Goal: Information Seeking & Learning: Learn about a topic

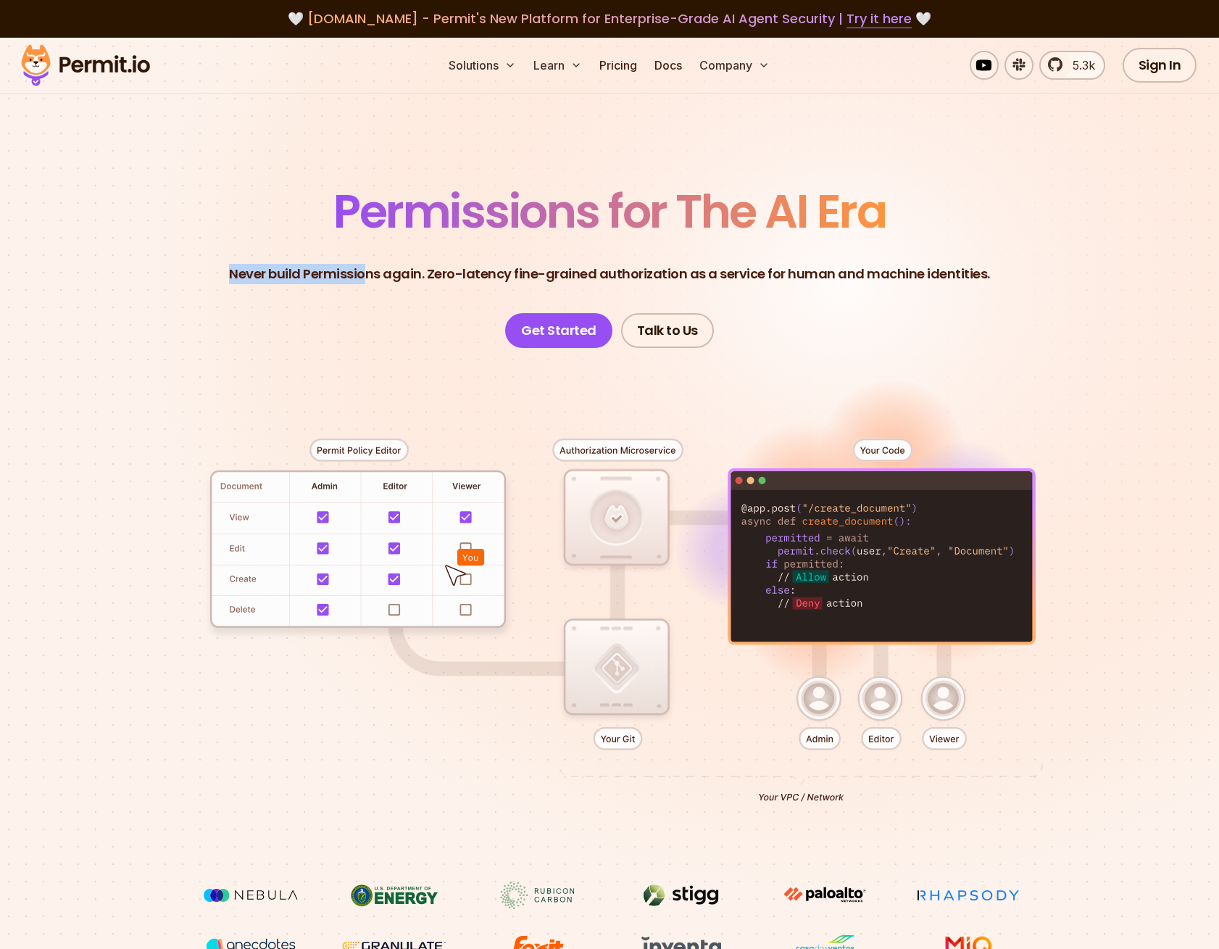
drag, startPoint x: 238, startPoint y: 279, endPoint x: 375, endPoint y: 275, distance: 137.8
click at [375, 275] on p "Never build Permissions again. Zero-latency fine-grained authorization as a ser…" at bounding box center [609, 274] width 761 height 20
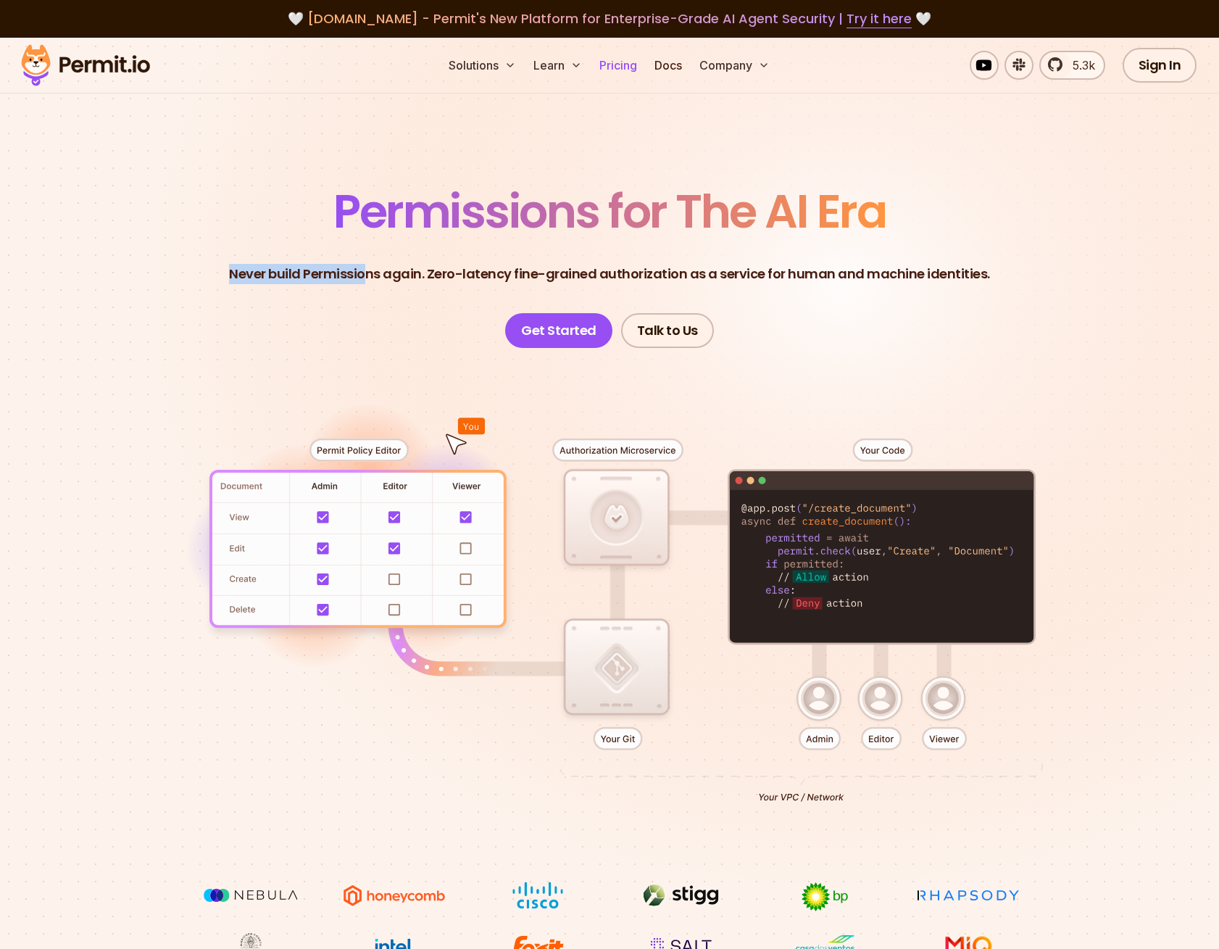
click at [620, 71] on link "Pricing" at bounding box center [618, 65] width 49 height 29
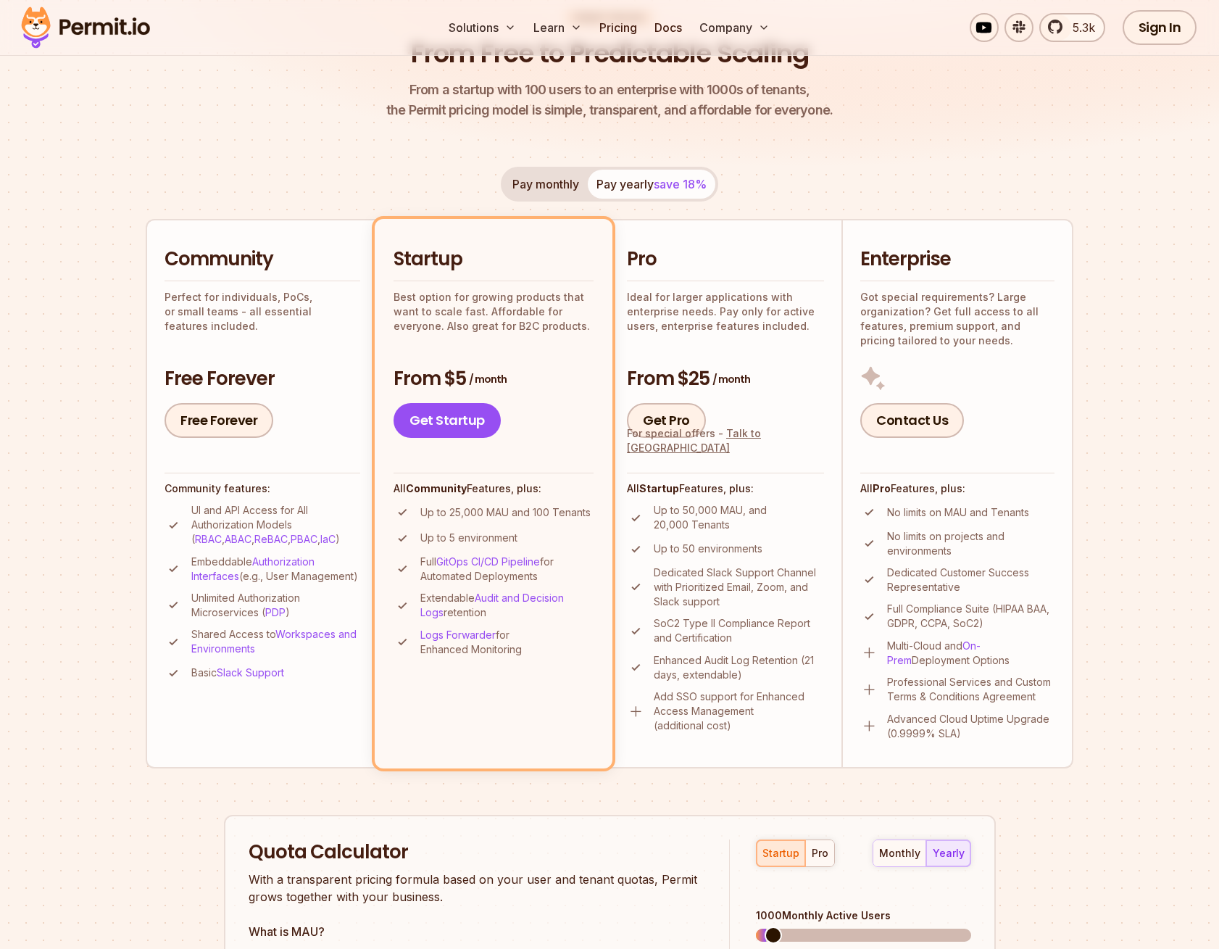
scroll to position [72, 0]
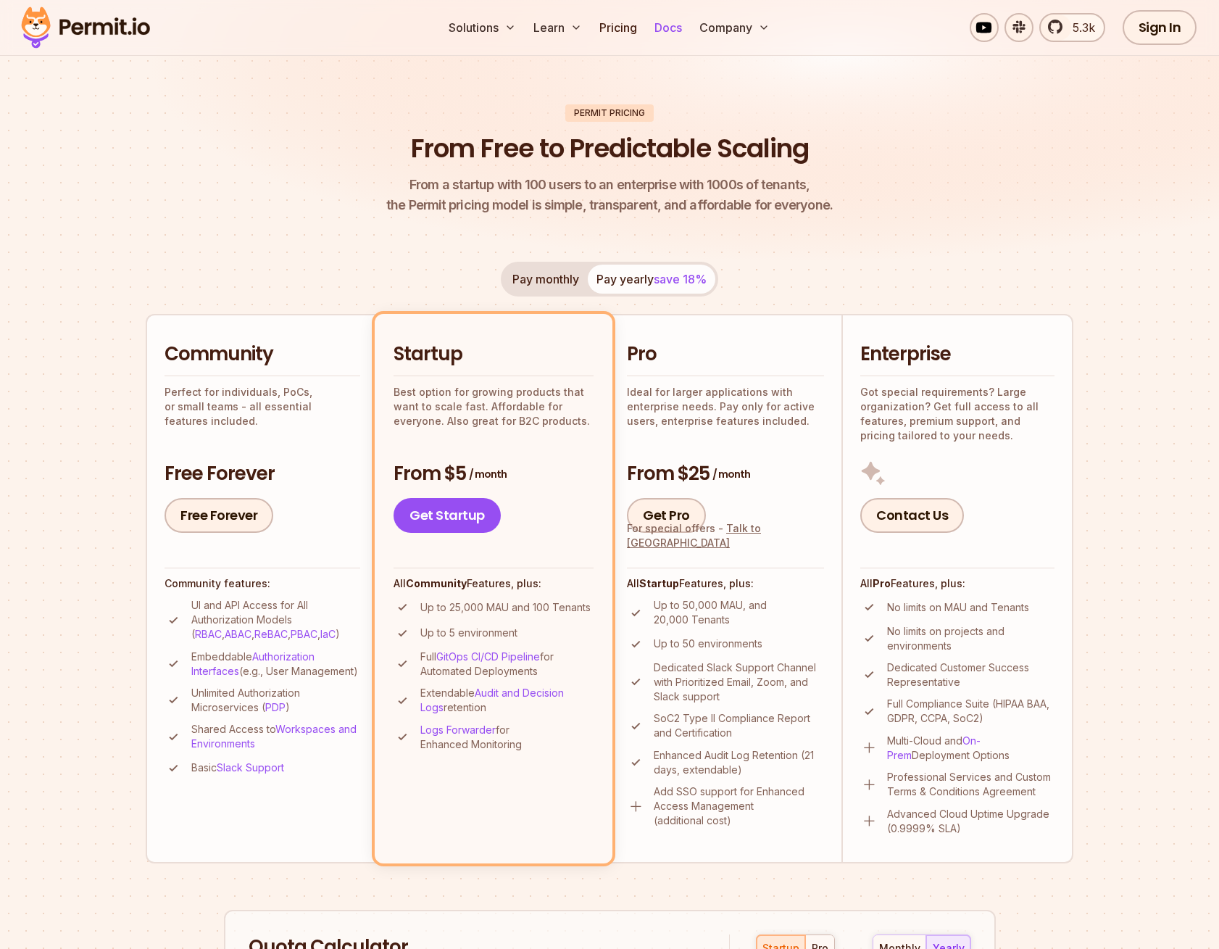
click at [667, 24] on link "Docs" at bounding box center [668, 27] width 39 height 29
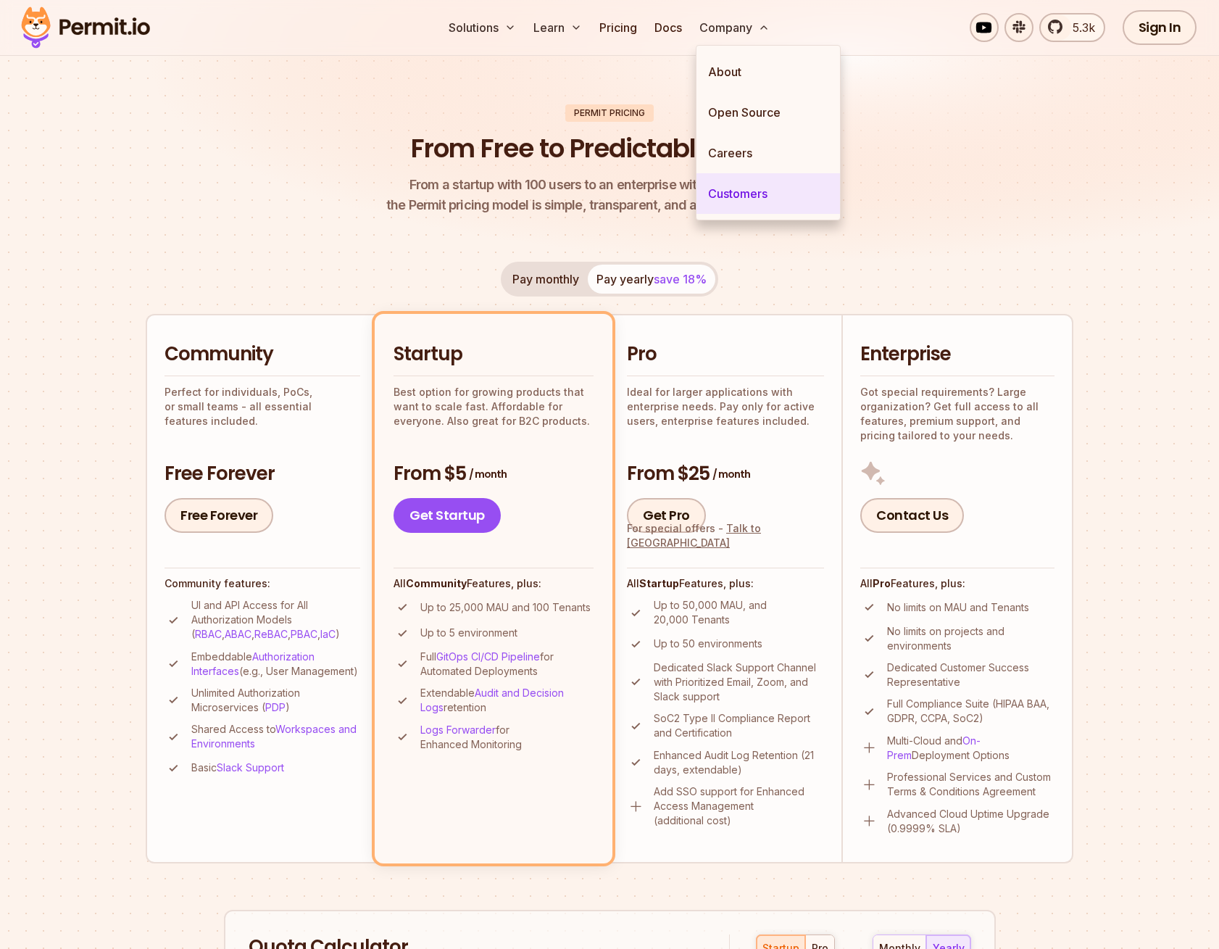
click at [748, 196] on link "Customers" at bounding box center [769, 193] width 144 height 41
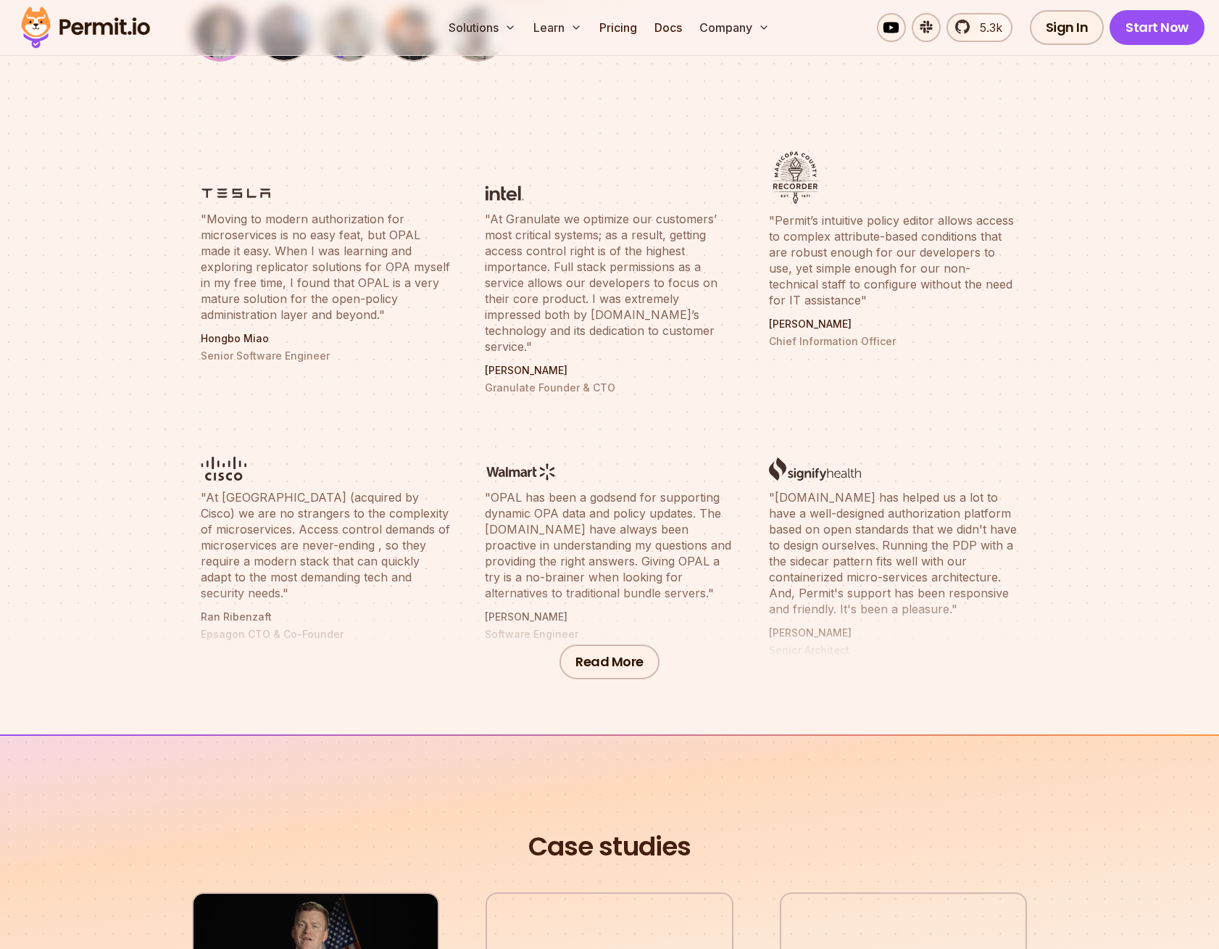
scroll to position [507, 0]
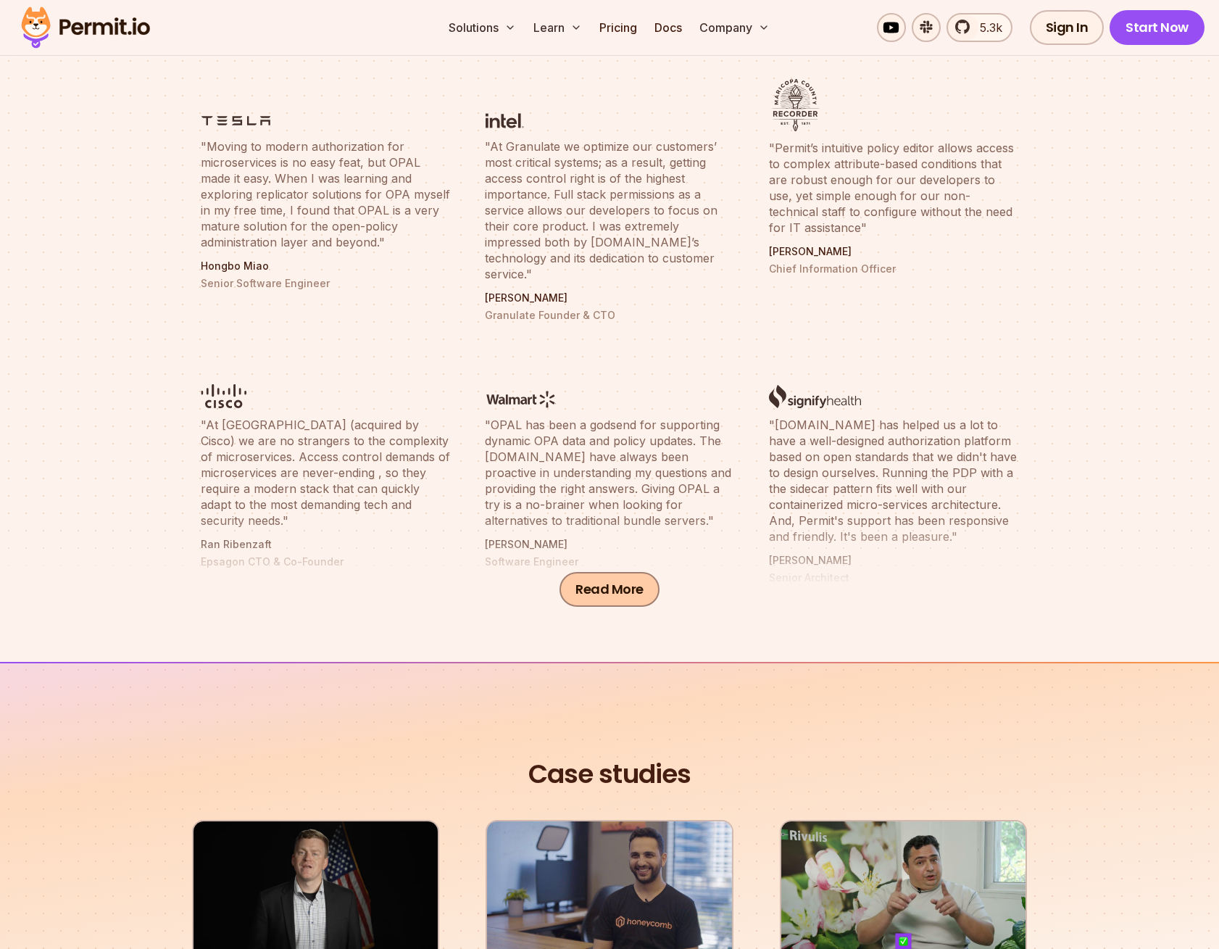
click at [623, 590] on button "Read More" at bounding box center [610, 589] width 100 height 35
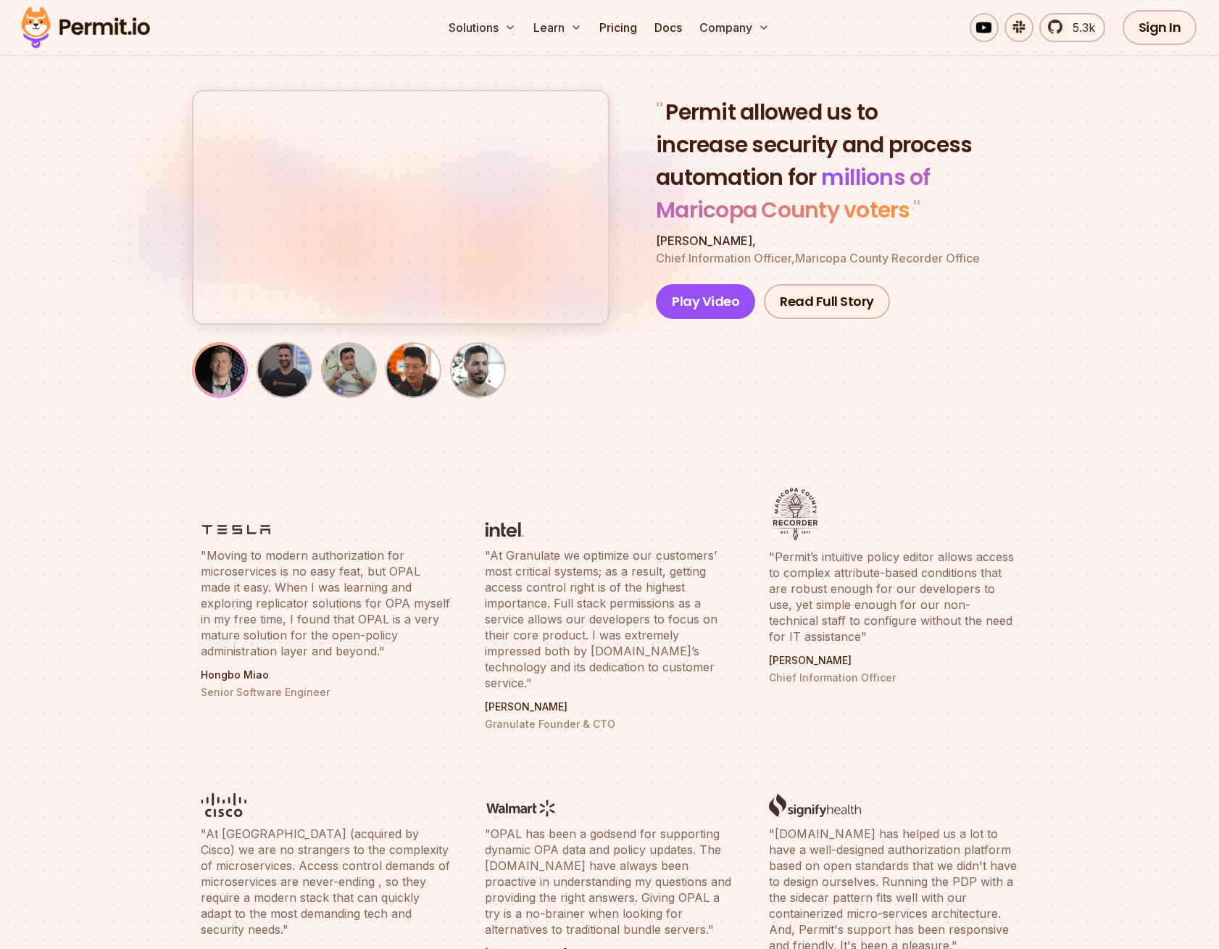
scroll to position [0, 0]
